Goal: Task Accomplishment & Management: Manage account settings

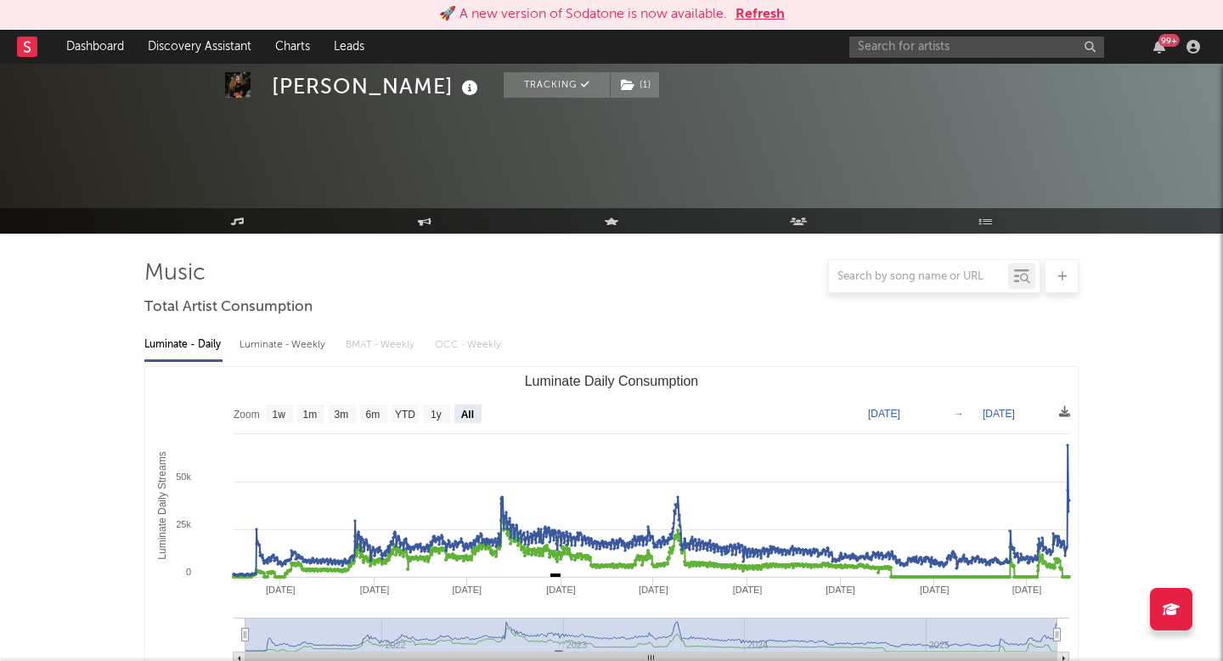
select select "All"
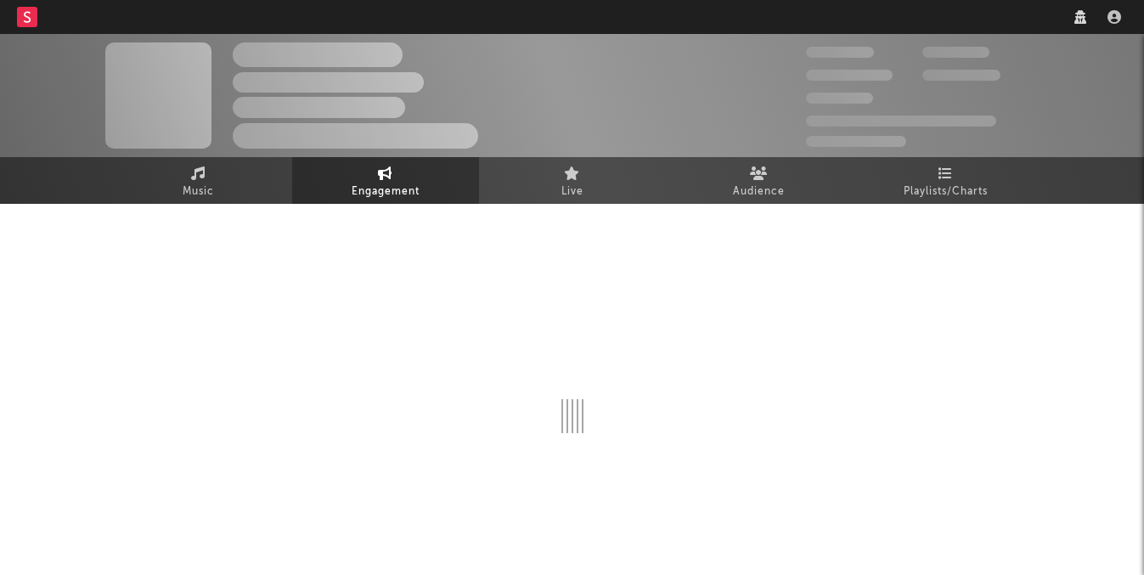
select select "1w"
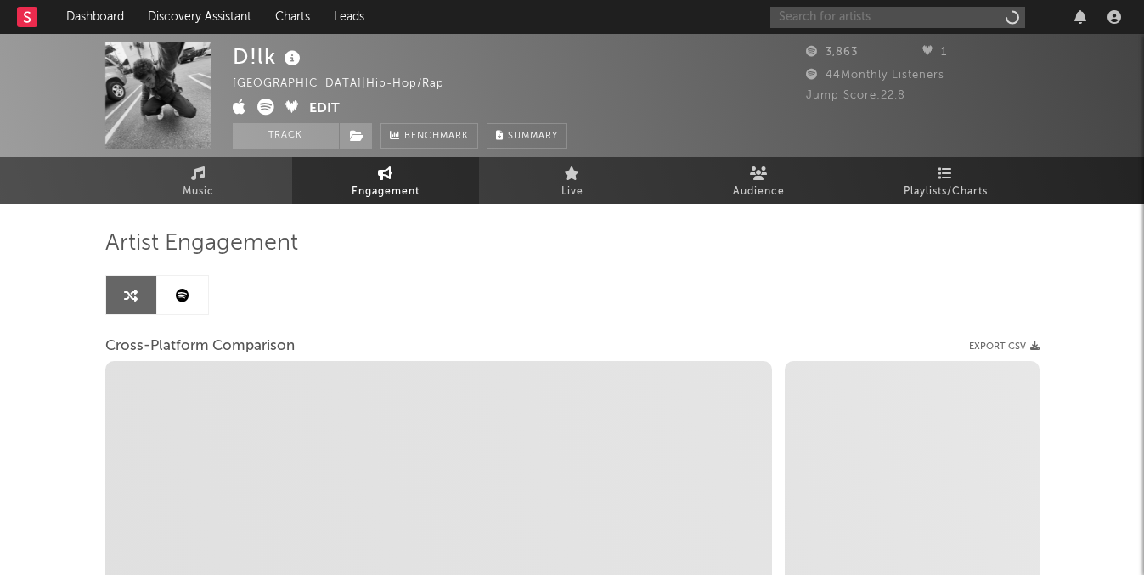
click at [866, 20] on input "text" at bounding box center [898, 17] width 255 height 21
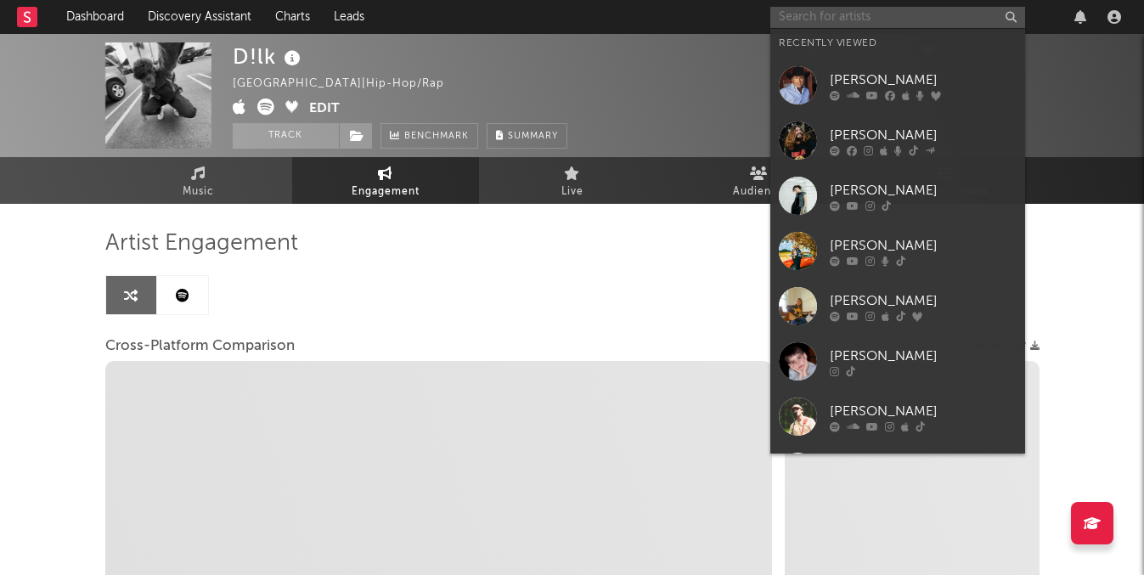
paste input "reid zingale"
type input "reid zingale"
select select "1m"
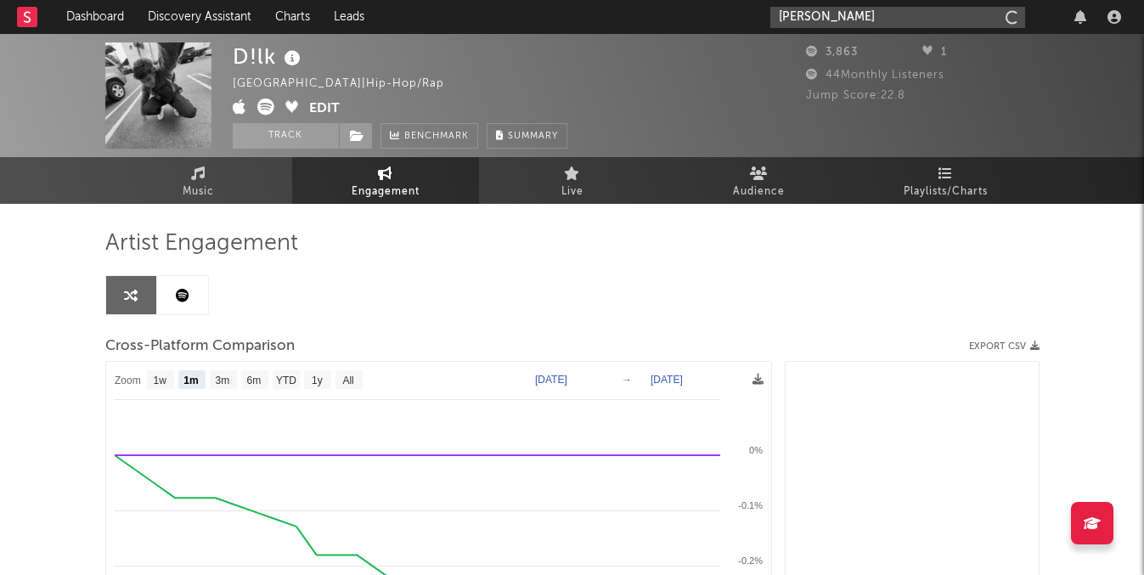
type input "reid zingale\"
select select "1m"
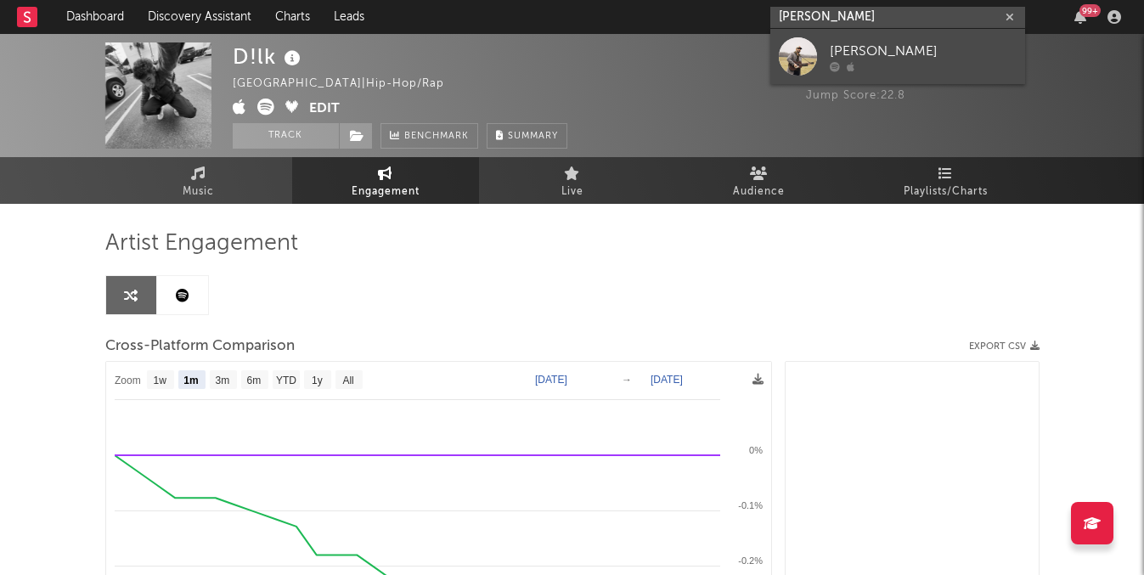
type input "reid zingale"
click at [882, 52] on div "Reid Zingale" at bounding box center [923, 51] width 187 height 20
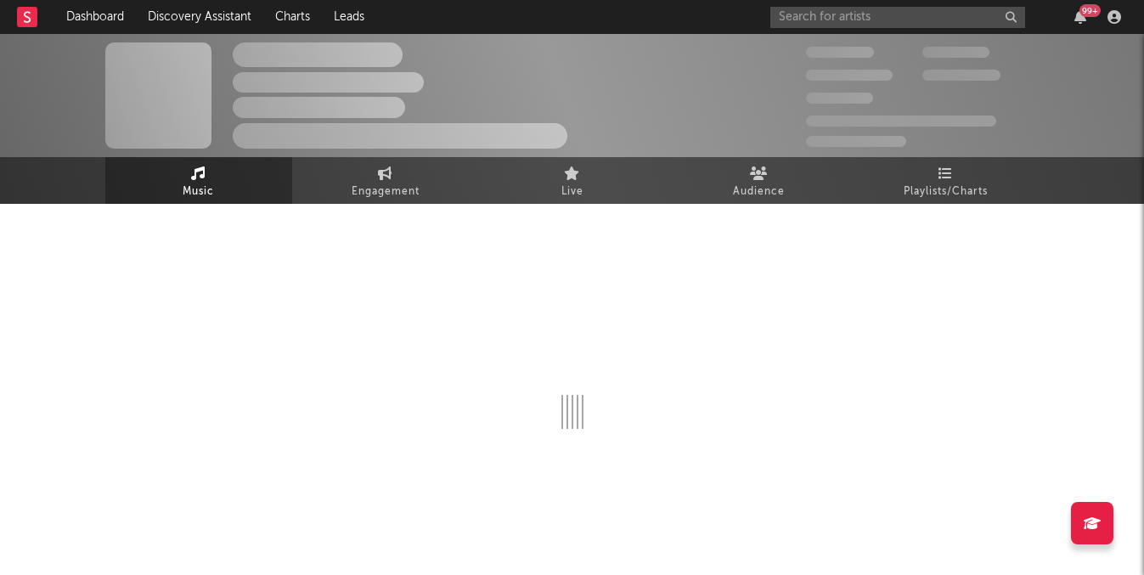
select select "1w"
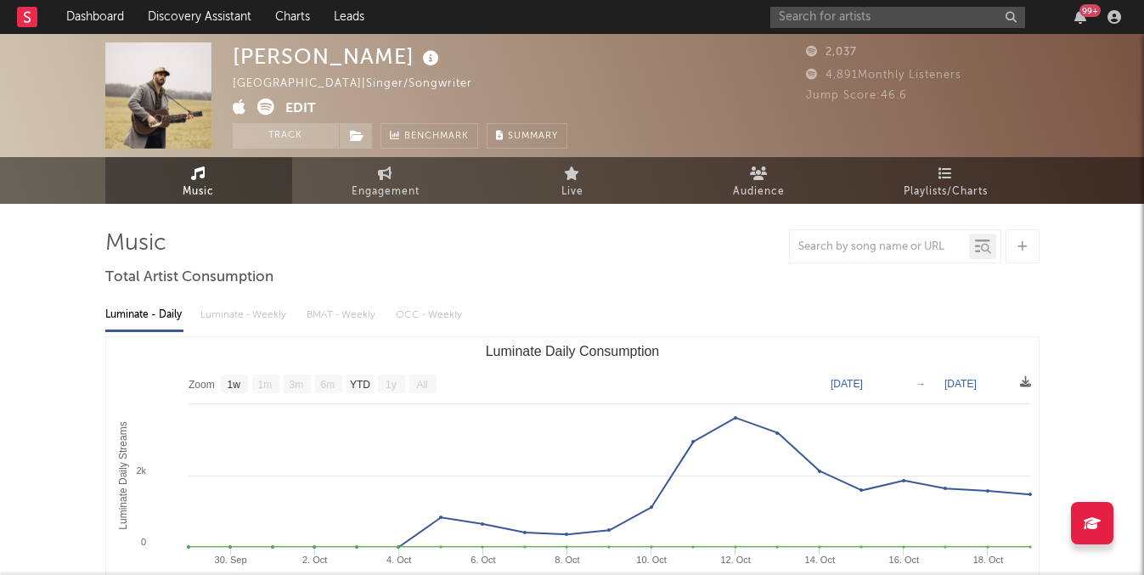
click at [379, 202] on link "Engagement" at bounding box center [385, 180] width 187 height 47
select select "1w"
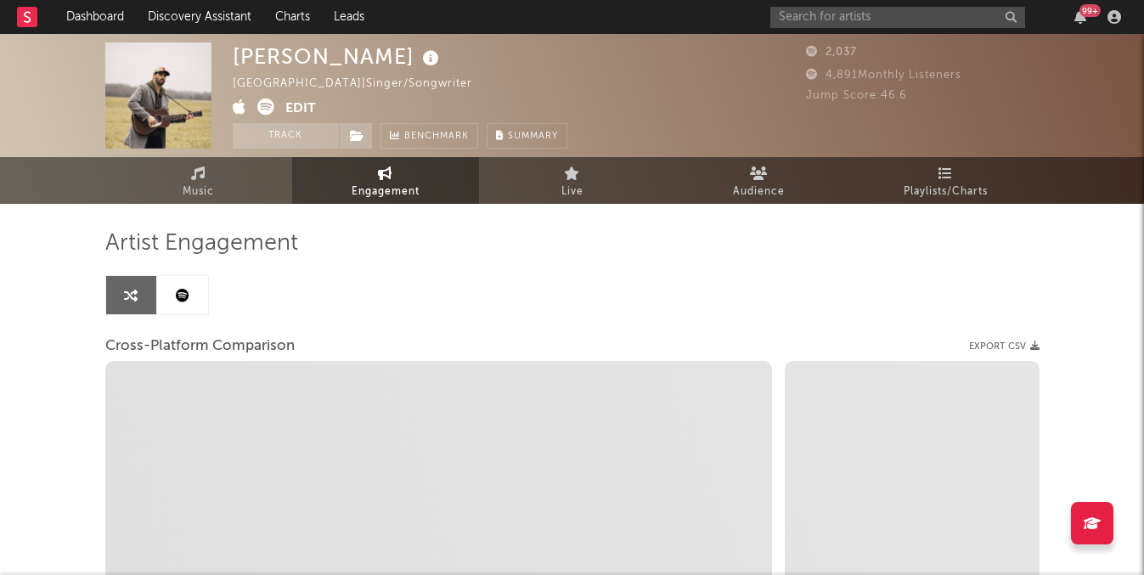
select select "1m"
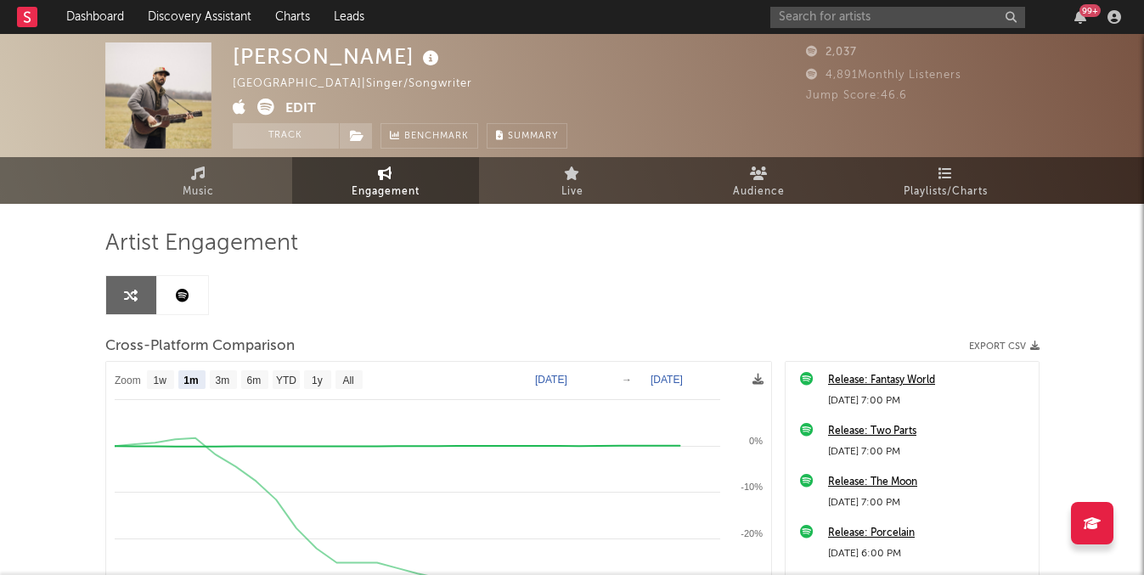
click at [307, 105] on button "Edit" at bounding box center [300, 109] width 31 height 21
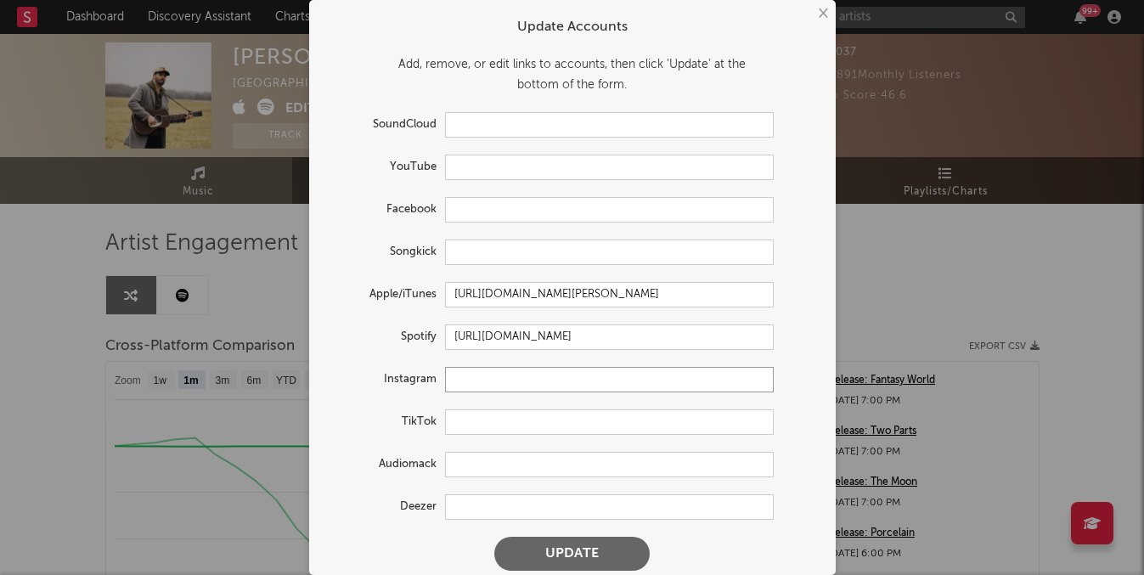
click at [466, 384] on input "text" at bounding box center [609, 379] width 329 height 25
paste input "https://www.instagram.com/zingaler/?hl=en"
type input "https://www.instagram.com/zingaler/?hl=en"
click at [578, 550] on button "Update" at bounding box center [571, 554] width 155 height 34
select select "1w"
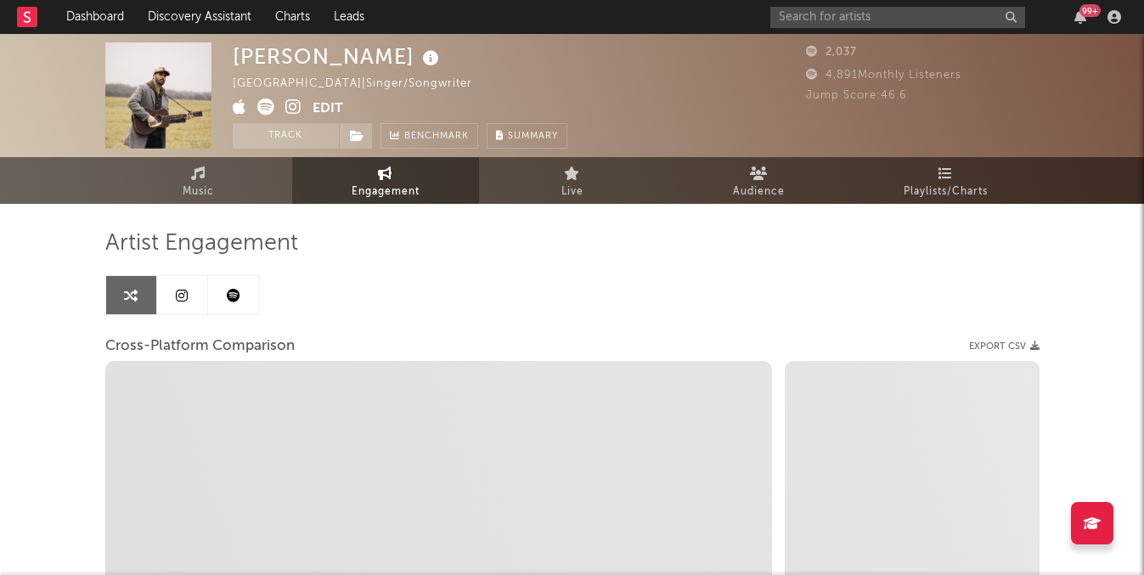
select select "1m"
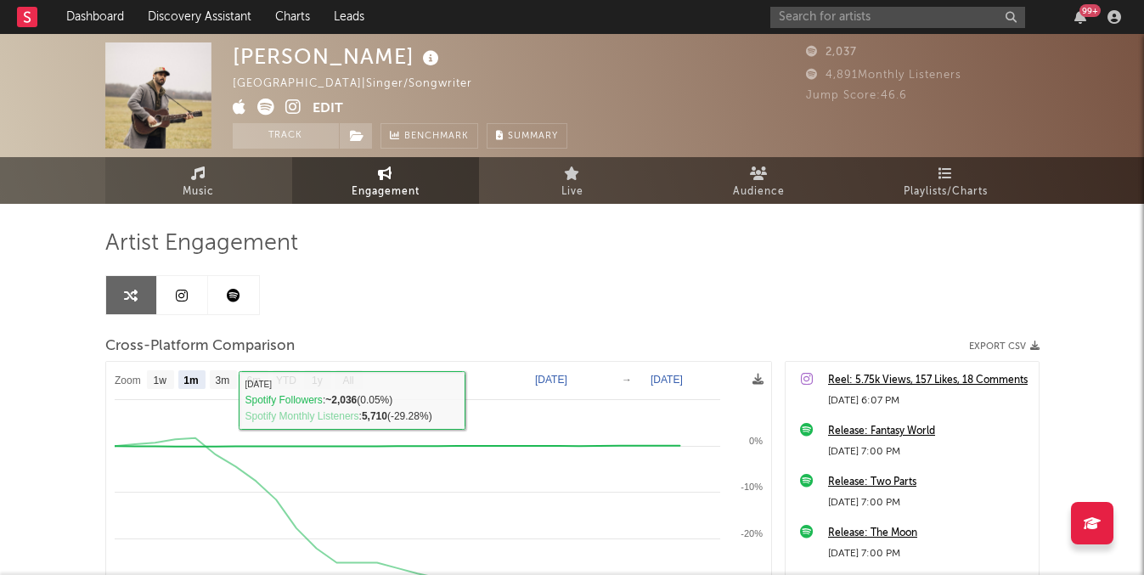
click at [242, 201] on link "Music" at bounding box center [198, 180] width 187 height 47
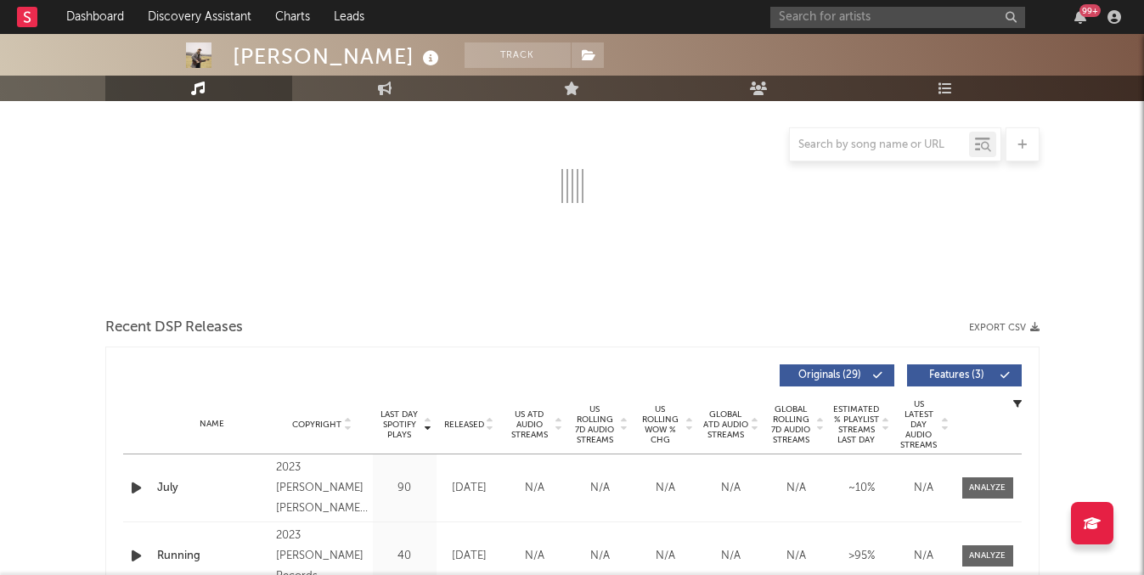
select select "1w"
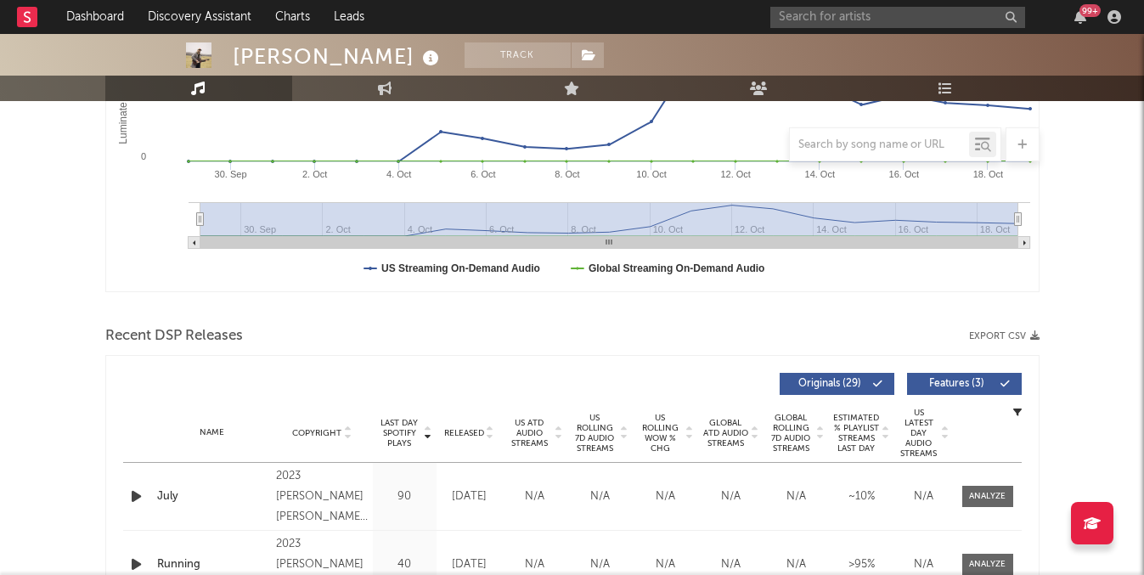
scroll to position [473, 0]
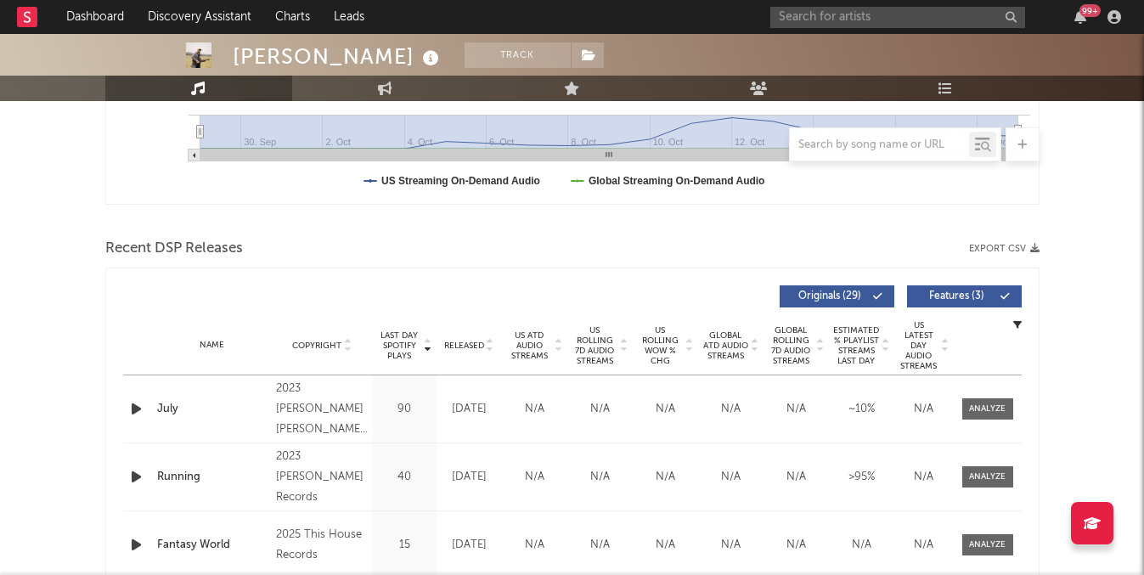
click at [488, 341] on icon at bounding box center [490, 342] width 8 height 7
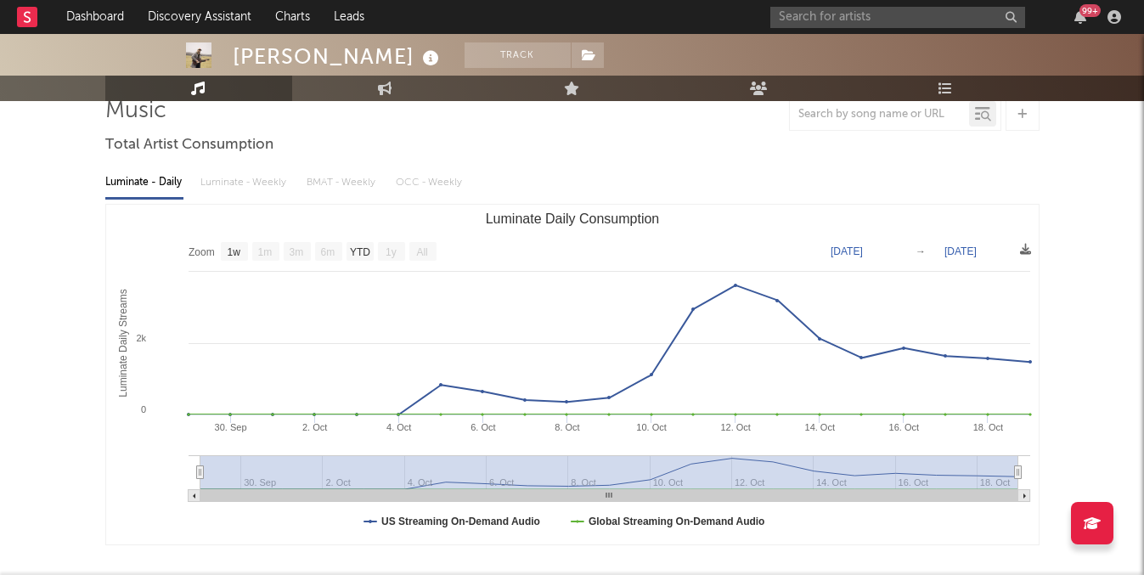
scroll to position [2, 0]
